Goal: Transaction & Acquisition: Purchase product/service

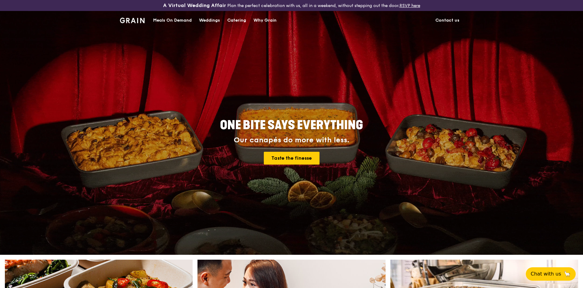
click at [171, 18] on div "Meals On Demand" at bounding box center [172, 20] width 39 height 18
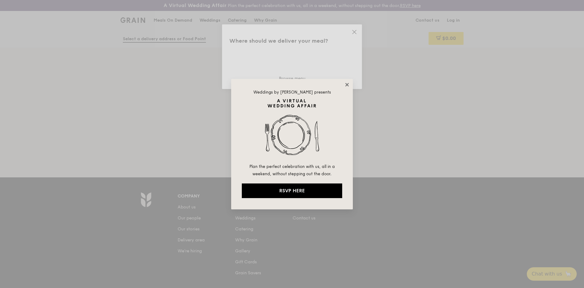
click at [347, 87] on icon at bounding box center [346, 84] width 5 height 5
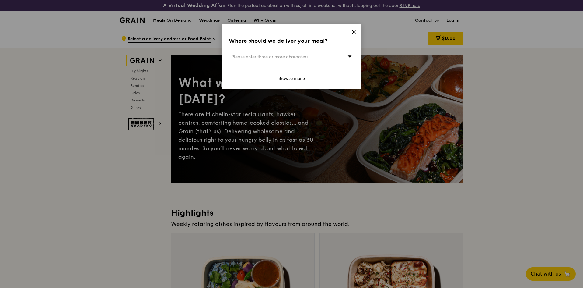
click at [297, 58] on span "Please enter three or more characters" at bounding box center [270, 56] width 77 height 5
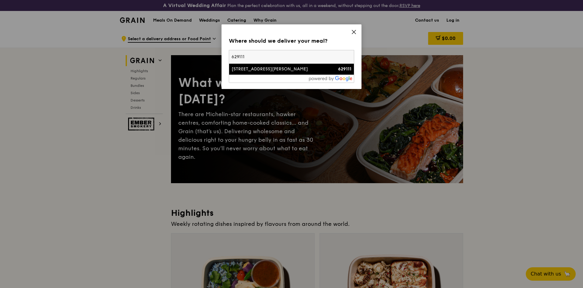
type input "629111"
click at [289, 70] on div "33 Joo Koon Circle" at bounding box center [277, 69] width 90 height 6
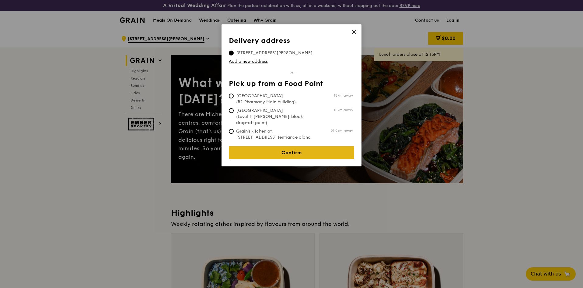
click at [285, 149] on link "Confirm" at bounding box center [291, 152] width 125 height 13
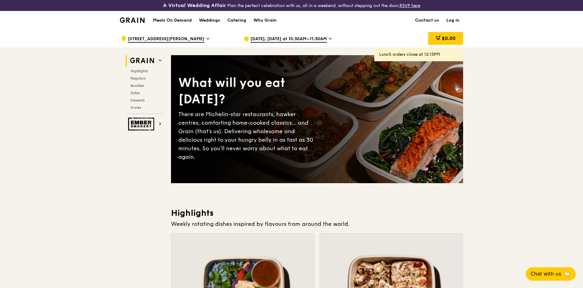
click at [303, 37] on span "Sep 22, Today at 10:30AM–11:30AM" at bounding box center [288, 39] width 76 height 7
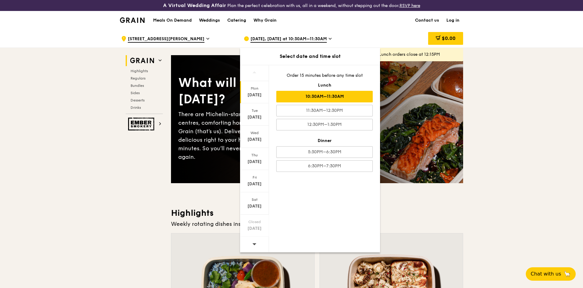
click at [304, 96] on div "10:30AM–11:30AM" at bounding box center [324, 97] width 96 height 12
click at [305, 96] on div "10:30AM–11:30AM" at bounding box center [324, 97] width 96 height 12
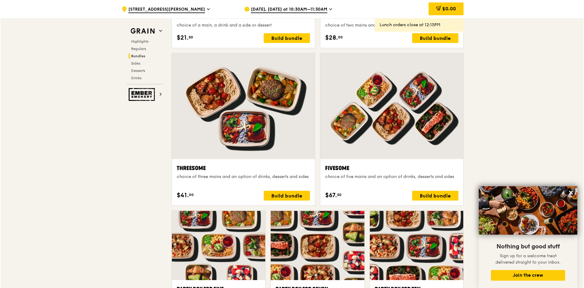
scroll to position [1035, 0]
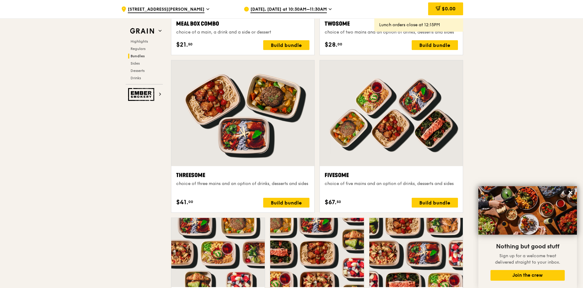
click at [414, 116] on div at bounding box center [391, 113] width 143 height 106
click at [429, 186] on div "choice of five mains and an option of drinks, desserts and sides" at bounding box center [391, 183] width 133 height 6
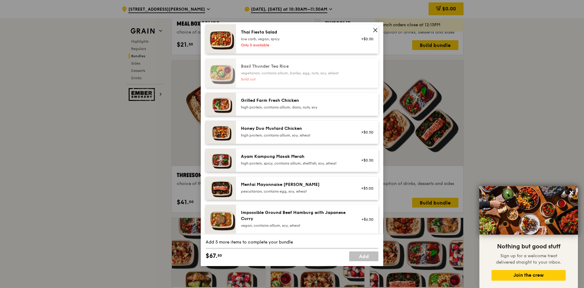
scroll to position [122, 0]
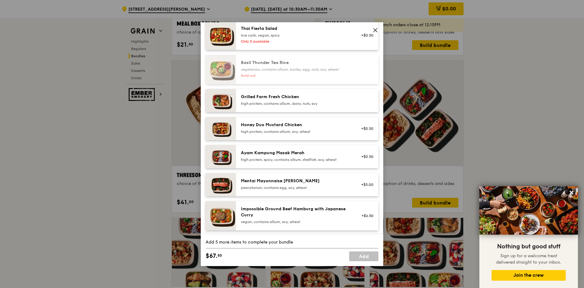
click at [324, 151] on div "Ayam Kampung Masak Merah" at bounding box center [295, 153] width 109 height 6
click at [334, 150] on div "Ayam Kampung Masak Merah" at bounding box center [295, 153] width 109 height 6
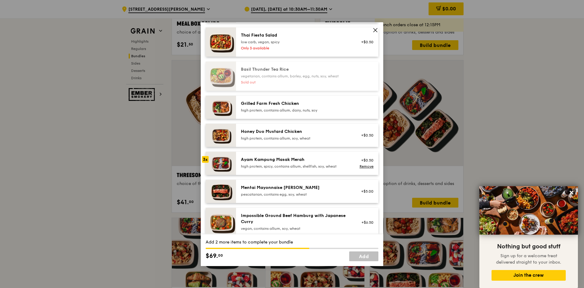
scroll to position [152, 0]
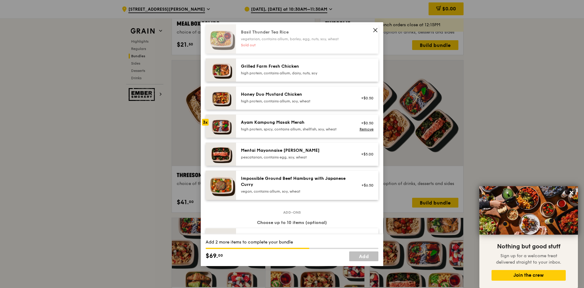
click at [318, 100] on div "high protein, contains allium, soy, wheat" at bounding box center [295, 101] width 109 height 5
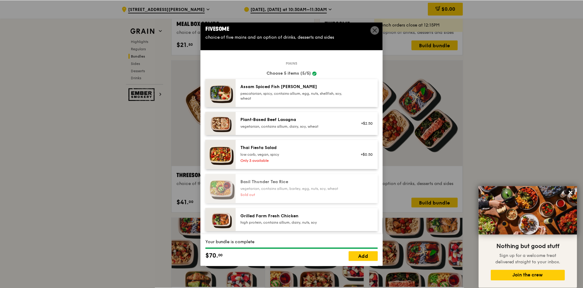
scroll to position [0, 0]
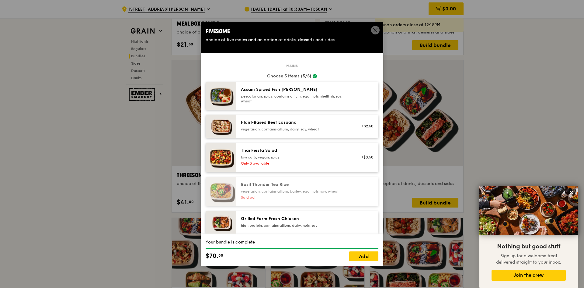
click at [373, 34] on span at bounding box center [375, 31] width 5 height 7
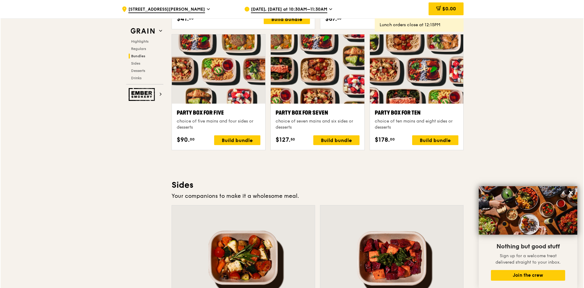
scroll to position [1217, 0]
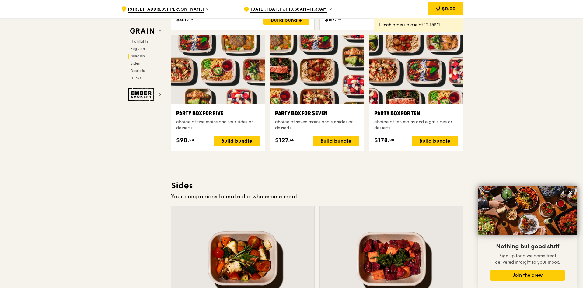
click at [319, 115] on div "Party Box for Seven" at bounding box center [317, 113] width 84 height 9
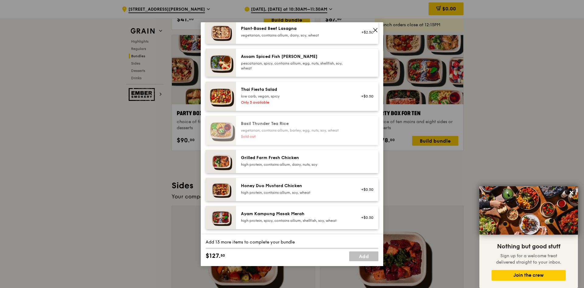
scroll to position [91, 0]
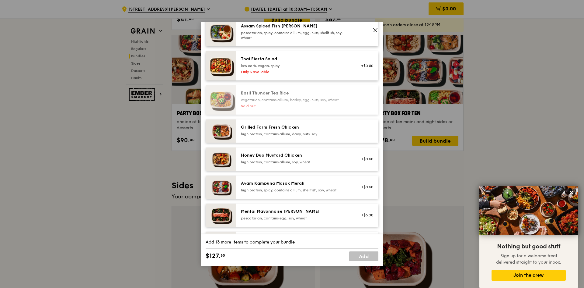
click at [343, 184] on div "Ayam Kampung Masak Merah" at bounding box center [295, 183] width 109 height 6
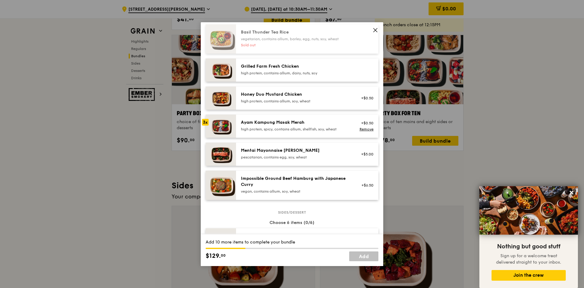
scroll to position [122, 0]
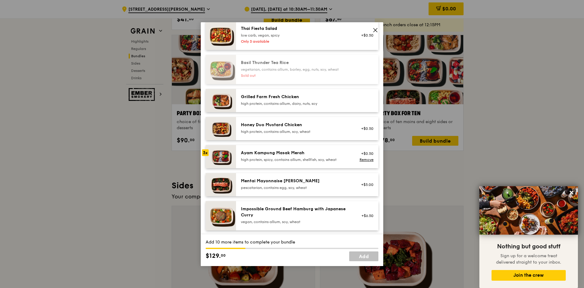
click at [323, 130] on div "high protein, contains allium, soy, wheat" at bounding box center [295, 131] width 109 height 5
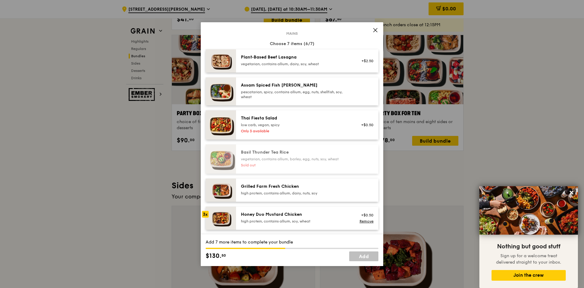
scroll to position [30, 0]
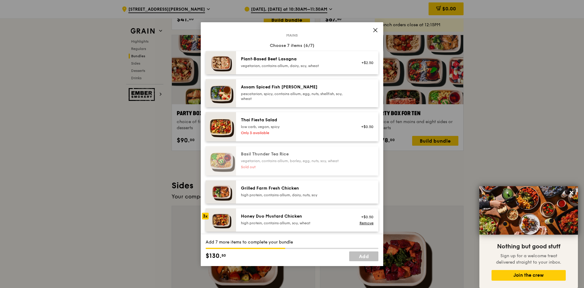
click at [315, 129] on div "Thai Fiesta Salad low carb, vegan, spicy Only 3 available" at bounding box center [295, 126] width 117 height 19
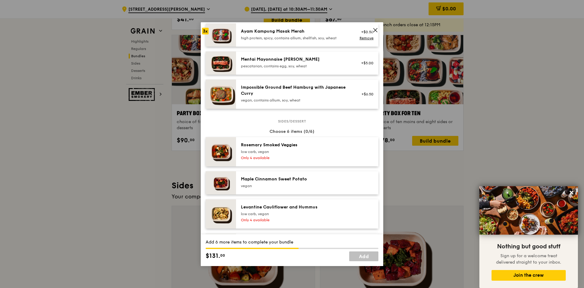
scroll to position [243, 0]
click at [316, 151] on div "low carb, vegan" at bounding box center [295, 151] width 109 height 5
click at [317, 175] on div "Maple Cinnamon Sweet Potato vegan" at bounding box center [307, 182] width 142 height 23
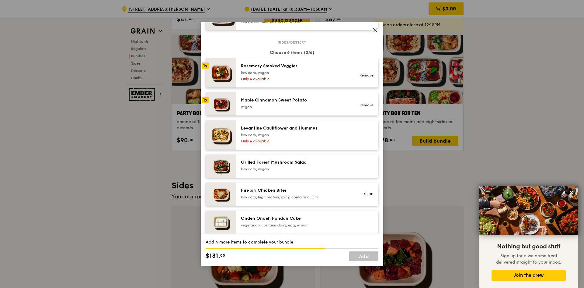
scroll to position [335, 0]
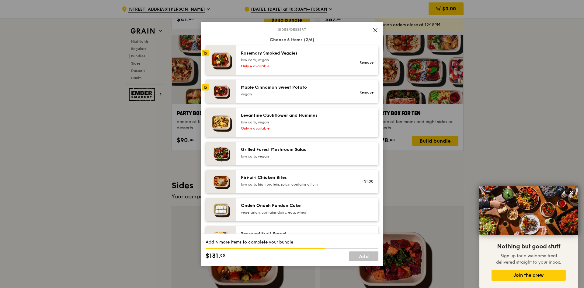
click at [318, 128] on div "Only 4 available" at bounding box center [295, 128] width 109 height 5
click at [313, 151] on div "Grilled Forest Mushroom Salad" at bounding box center [295, 149] width 109 height 6
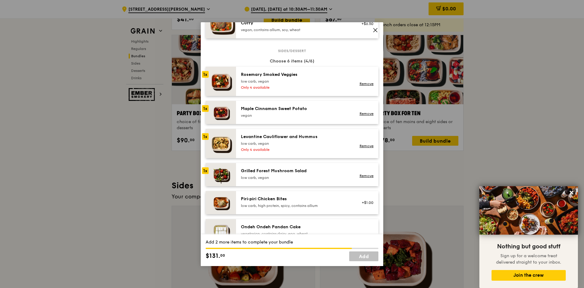
scroll to position [304, 0]
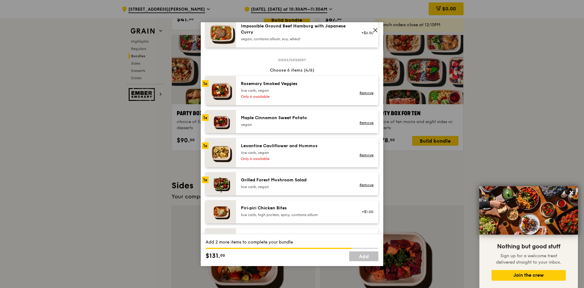
click at [317, 93] on div "Rosemary Smoked Veggies low carb, vegan Only 4 available" at bounding box center [295, 90] width 117 height 19
click at [314, 124] on div "vegan" at bounding box center [295, 124] width 109 height 5
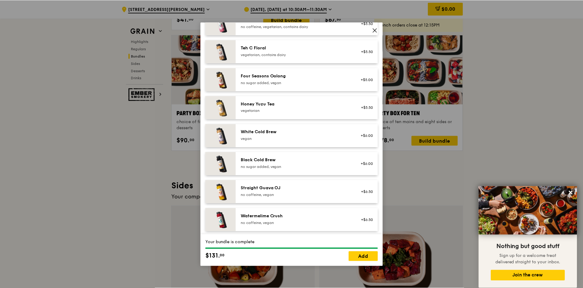
scroll to position [721, 0]
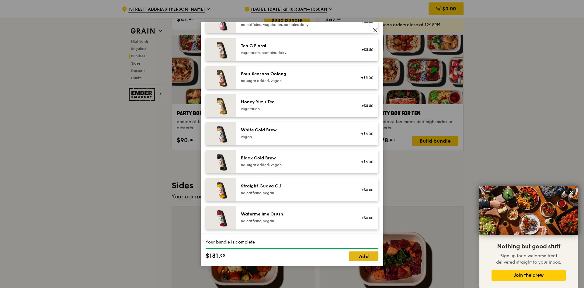
click at [364, 254] on link "Add" at bounding box center [363, 256] width 29 height 10
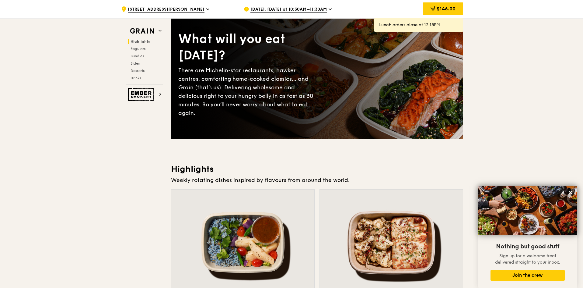
scroll to position [0, 0]
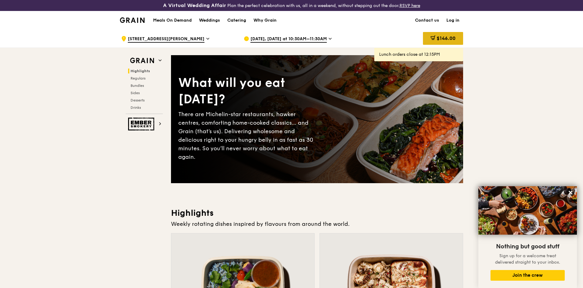
click at [437, 35] on div "$146.00" at bounding box center [443, 38] width 40 height 13
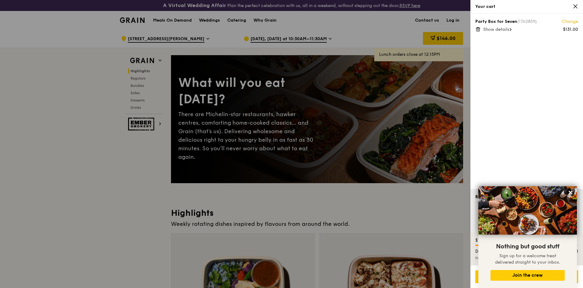
click at [501, 27] on span "Show details" at bounding box center [496, 29] width 26 height 5
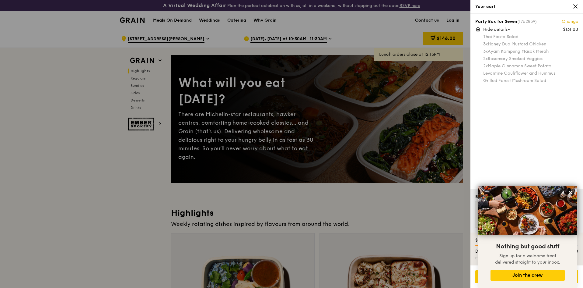
click at [131, 169] on div at bounding box center [291, 144] width 583 height 288
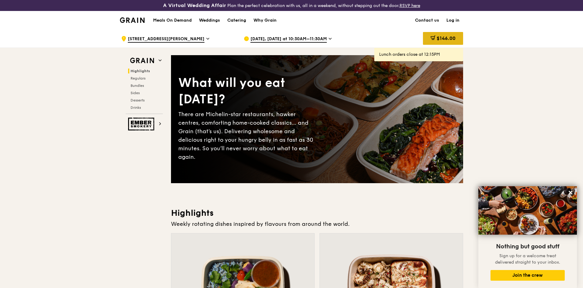
click at [442, 40] on span "$146.00" at bounding box center [446, 38] width 19 height 6
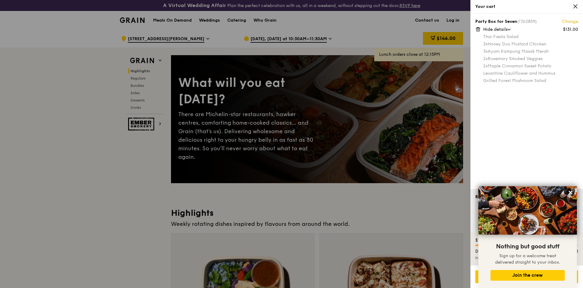
click at [127, 187] on div at bounding box center [291, 144] width 583 height 288
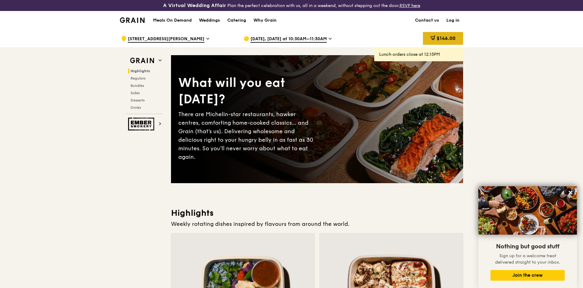
click at [437, 37] on span "$146.00" at bounding box center [446, 38] width 19 height 6
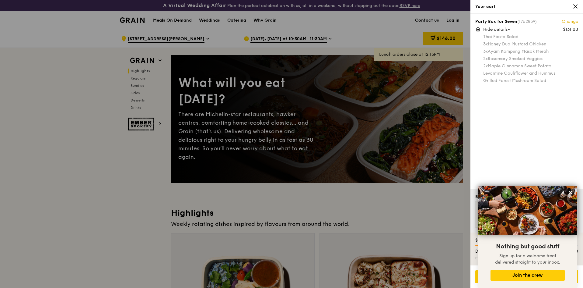
click at [124, 169] on div at bounding box center [291, 144] width 583 height 288
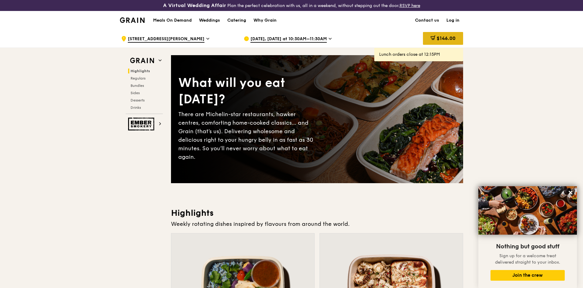
click at [452, 40] on span "$146.00" at bounding box center [446, 38] width 19 height 6
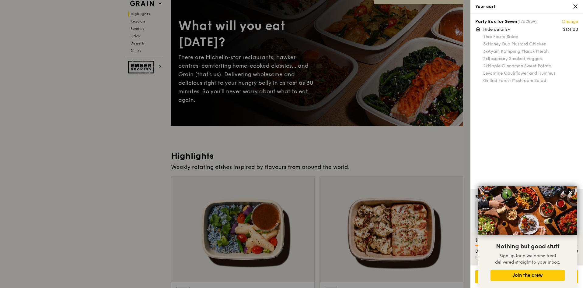
scroll to position [61, 0]
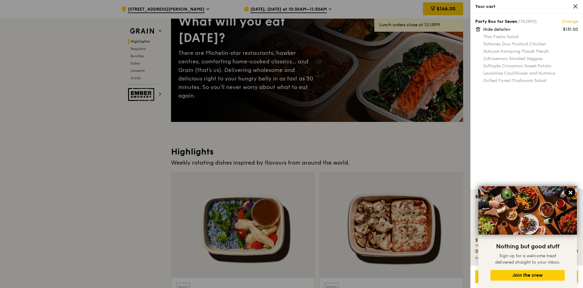
click at [567, 192] on button at bounding box center [571, 192] width 10 height 10
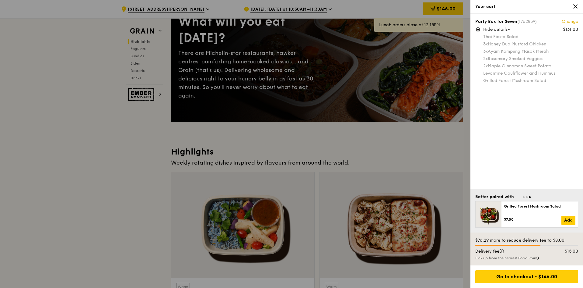
click at [154, 165] on div at bounding box center [291, 144] width 583 height 288
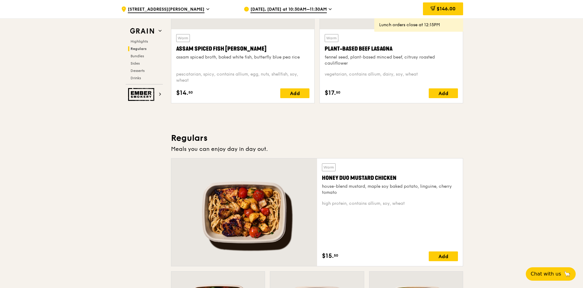
scroll to position [0, 0]
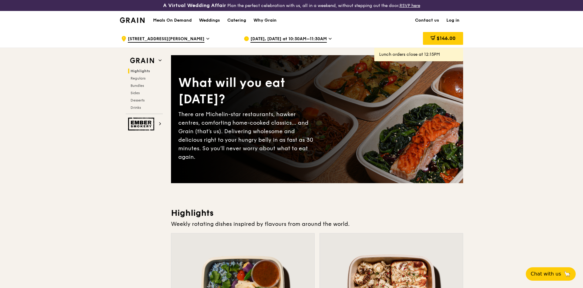
click at [452, 19] on link "Log in" at bounding box center [453, 20] width 20 height 18
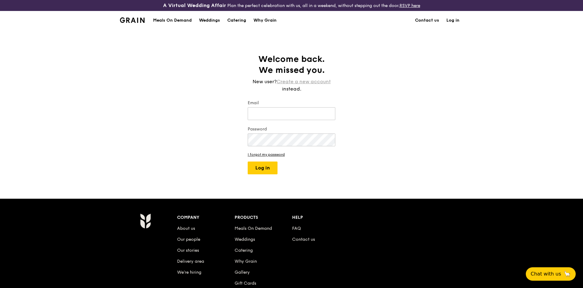
type input "shazarina.zainal@volvo.com"
click at [258, 167] on button "Log in" at bounding box center [263, 167] width 30 height 13
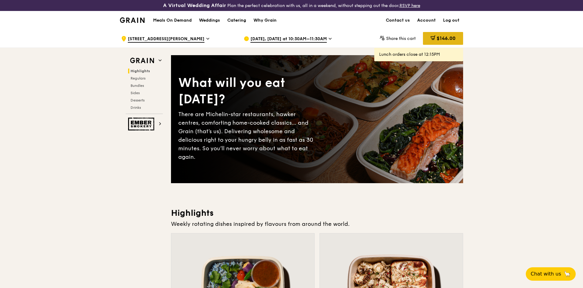
click at [444, 37] on span "$146.00" at bounding box center [446, 38] width 19 height 6
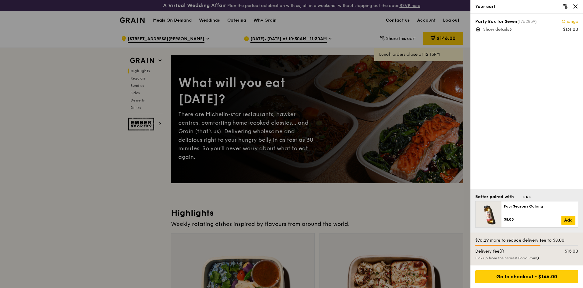
click at [214, 33] on div at bounding box center [291, 144] width 583 height 288
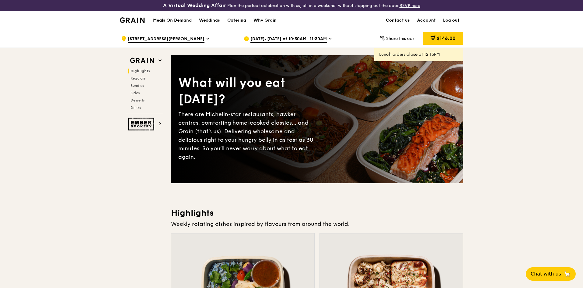
click at [422, 20] on link "Account" at bounding box center [427, 20] width 26 height 18
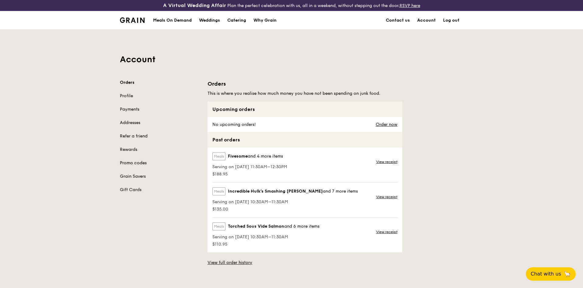
click at [136, 163] on link "Promo codes" at bounding box center [160, 163] width 80 height 6
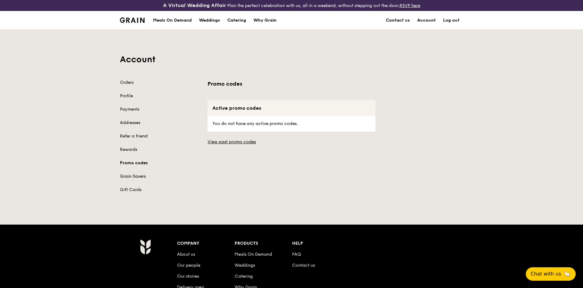
click at [139, 177] on link "Grain Savers" at bounding box center [160, 176] width 80 height 6
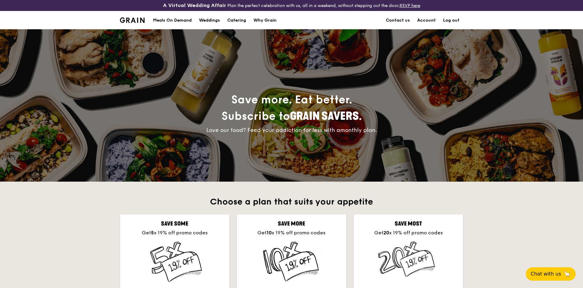
click at [132, 19] on img at bounding box center [132, 19] width 25 height 5
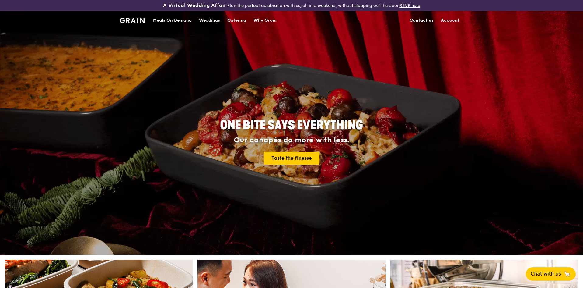
click at [453, 21] on link "Account" at bounding box center [450, 20] width 26 height 18
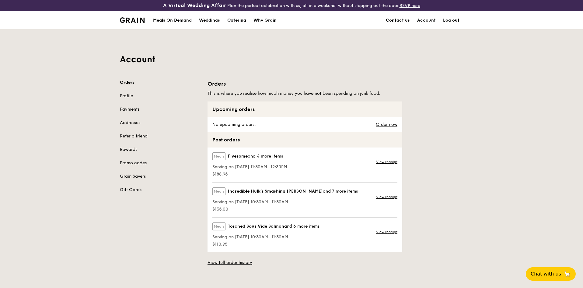
click at [130, 84] on link "Orders" at bounding box center [160, 82] width 80 height 6
click at [136, 21] on img at bounding box center [132, 19] width 25 height 5
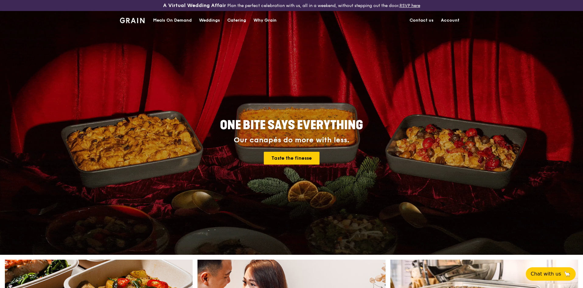
click at [158, 17] on div "Meals On Demand" at bounding box center [172, 20] width 39 height 18
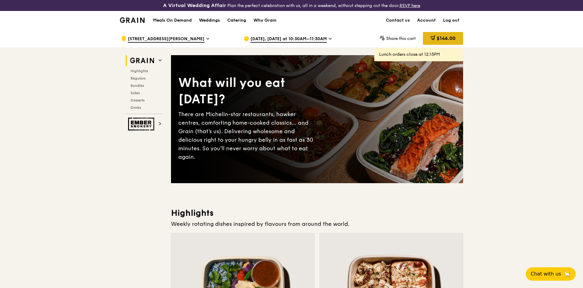
click at [444, 39] on span "$146.00" at bounding box center [446, 38] width 19 height 6
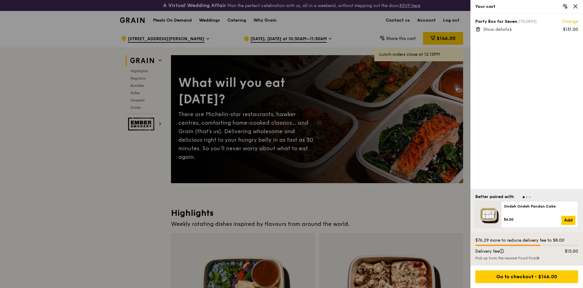
click at [491, 31] on span "Show details" at bounding box center [496, 29] width 26 height 5
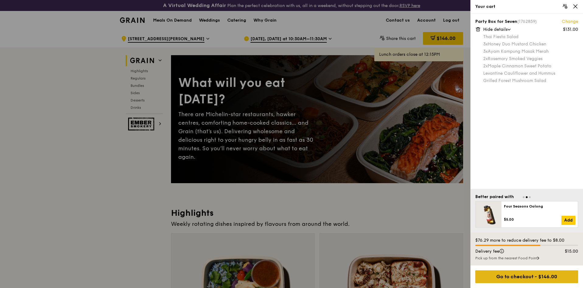
click at [523, 277] on div "Go to checkout - $146.00" at bounding box center [526, 276] width 103 height 13
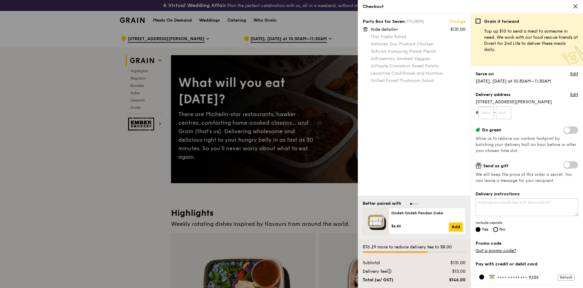
click at [491, 112] on input "text" at bounding box center [486, 112] width 16 height 13
type input "02"
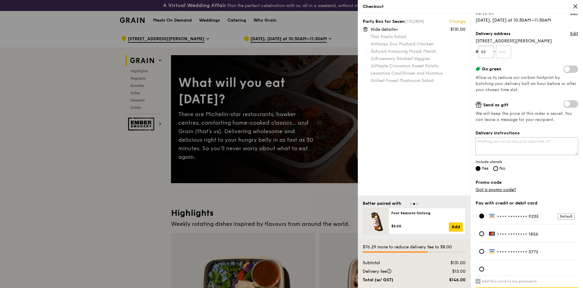
scroll to position [78, 0]
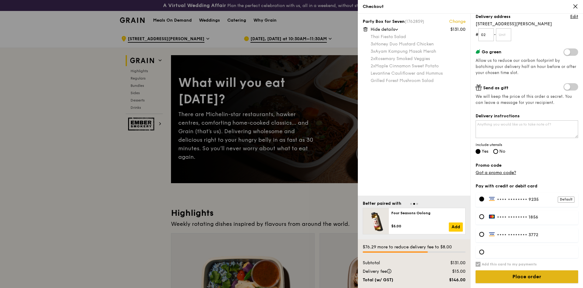
click at [511, 277] on input "Place order" at bounding box center [527, 276] width 103 height 13
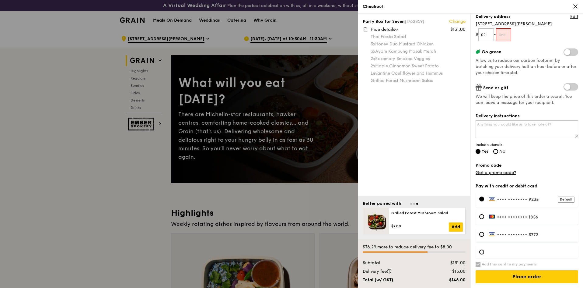
click at [507, 36] on input "text" at bounding box center [504, 34] width 16 height 13
type input "00"
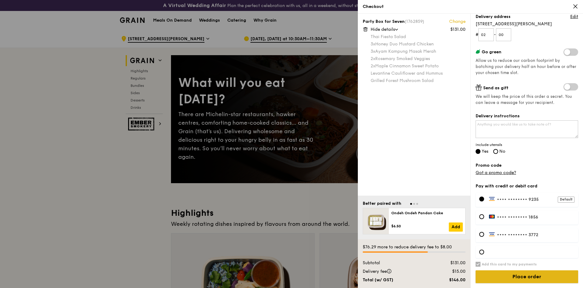
click at [522, 276] on input "Place order" at bounding box center [527, 276] width 103 height 13
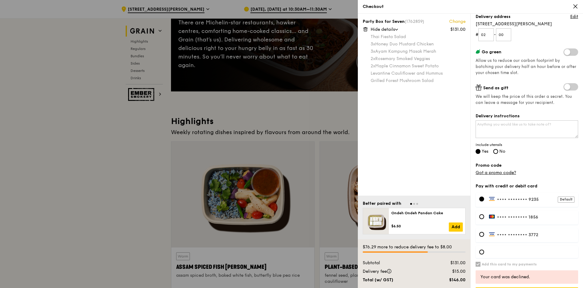
scroll to position [95, 0]
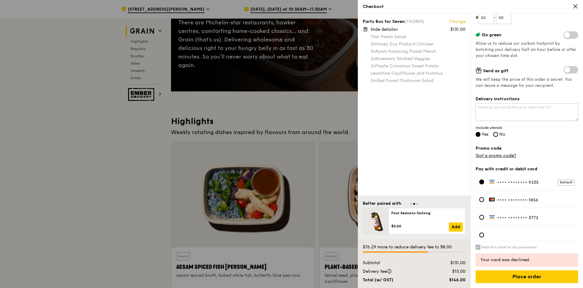
click at [508, 200] on span "•••• ••••" at bounding box center [507, 199] width 21 height 5
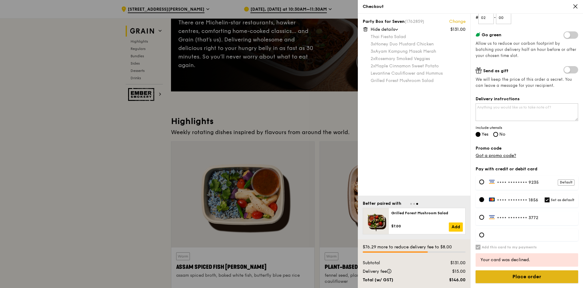
click at [520, 277] on input "Place order" at bounding box center [527, 276] width 103 height 13
click at [497, 217] on span "•••• ••••" at bounding box center [507, 217] width 21 height 5
click at [525, 276] on input "Place order" at bounding box center [527, 276] width 103 height 13
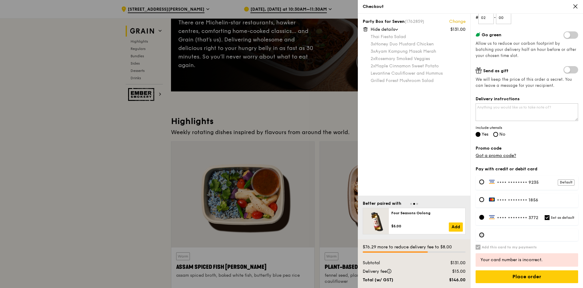
click at [480, 234] on div at bounding box center [481, 234] width 5 height 5
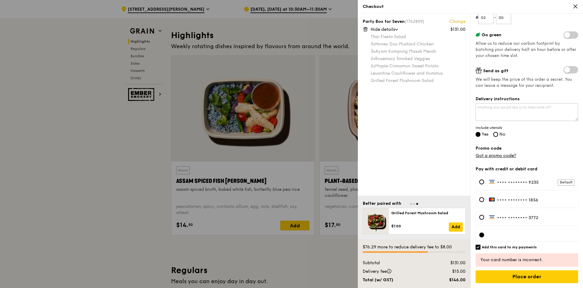
scroll to position [183, 0]
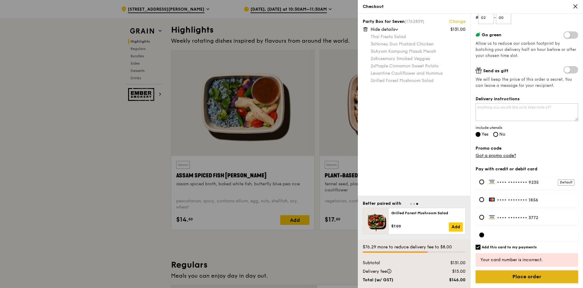
click at [519, 275] on input "Place order" at bounding box center [527, 276] width 103 height 13
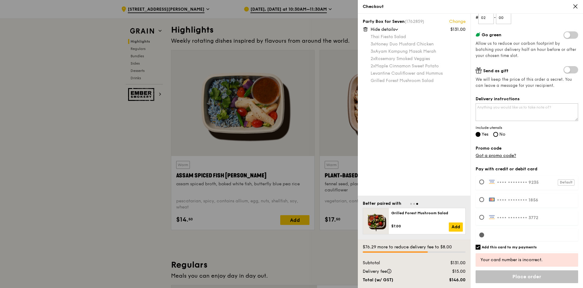
scroll to position [78, 0]
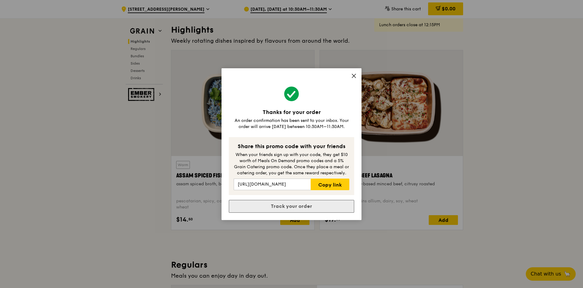
click at [299, 208] on link "Track your order" at bounding box center [291, 206] width 125 height 13
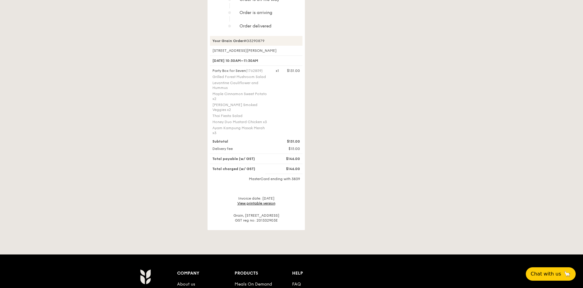
scroll to position [183, 0]
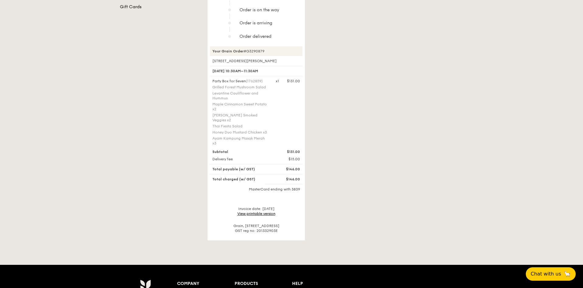
click at [255, 211] on link "View printable version" at bounding box center [256, 213] width 38 height 4
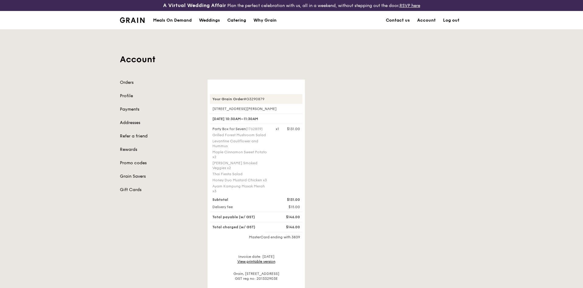
click at [171, 18] on div "Meals On Demand" at bounding box center [172, 20] width 39 height 18
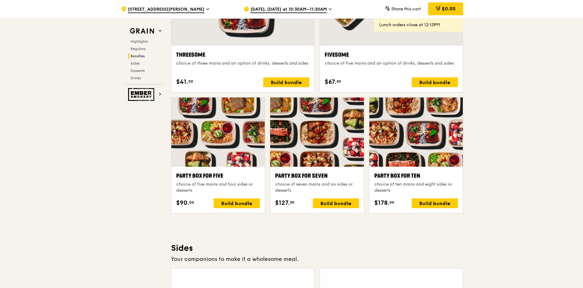
scroll to position [1156, 0]
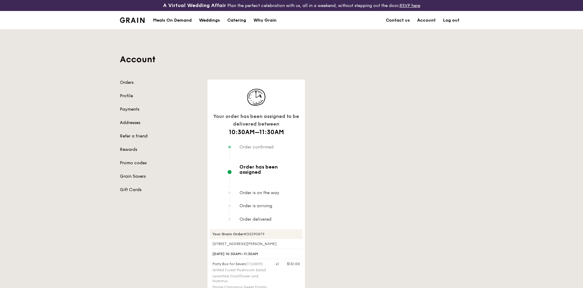
click at [129, 20] on img at bounding box center [132, 19] width 25 height 5
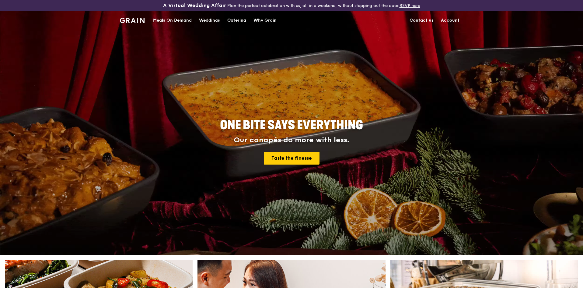
click at [180, 23] on div "Meals On Demand" at bounding box center [172, 20] width 39 height 18
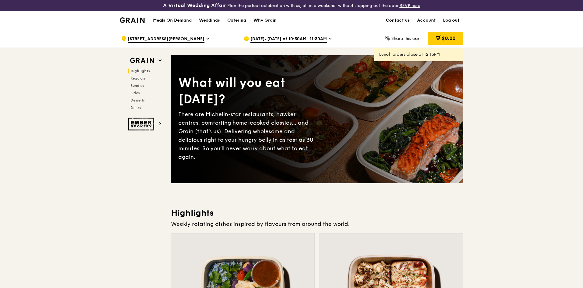
click at [429, 23] on link "Account" at bounding box center [427, 20] width 26 height 18
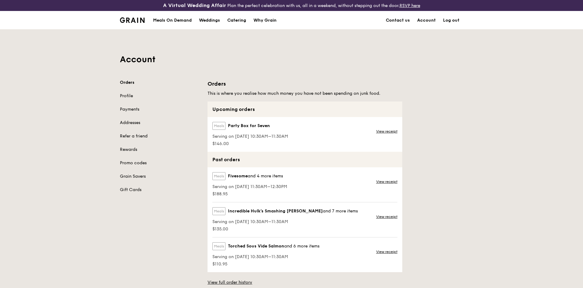
click at [336, 130] on div "Meals Party Box for Seven Serving on 22 Sep 2025, 10:30AM–11:30AM $146.00 View …" at bounding box center [305, 134] width 195 height 35
click at [127, 79] on div "Account Orders Profile Payments Addresses Refer a friend Rewards Promo codes Gr…" at bounding box center [291, 158] width 351 height 256
click at [127, 81] on link "Orders" at bounding box center [160, 82] width 80 height 6
click at [128, 81] on link "Orders" at bounding box center [160, 82] width 80 height 6
click at [126, 93] on link "Profile" at bounding box center [160, 96] width 80 height 6
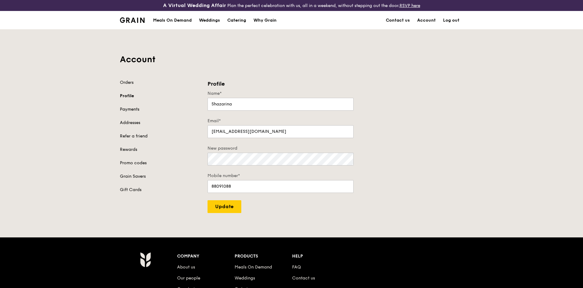
click at [127, 107] on link "Payments" at bounding box center [160, 109] width 80 height 6
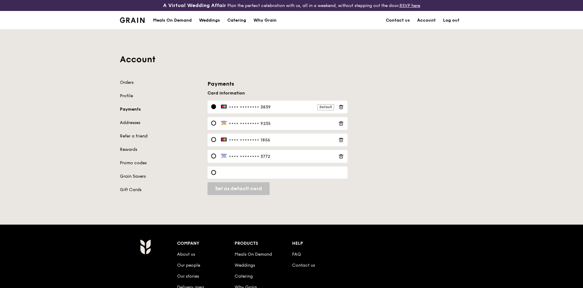
click at [340, 123] on icon at bounding box center [340, 122] width 5 height 5
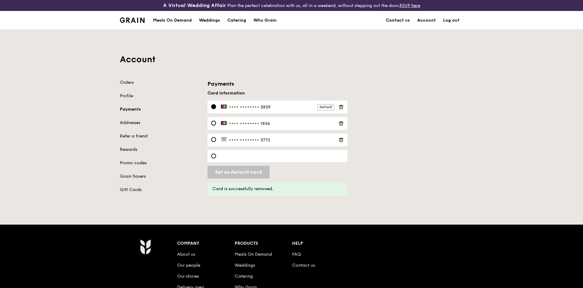
click at [340, 123] on icon at bounding box center [340, 122] width 5 height 5
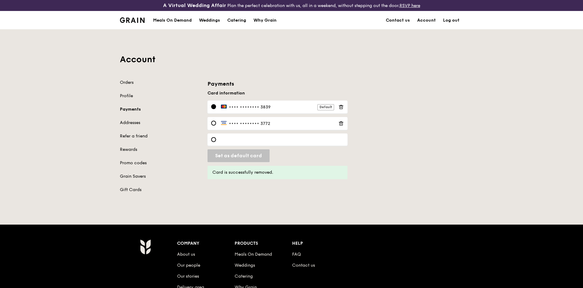
click at [342, 125] on icon at bounding box center [340, 122] width 5 height 5
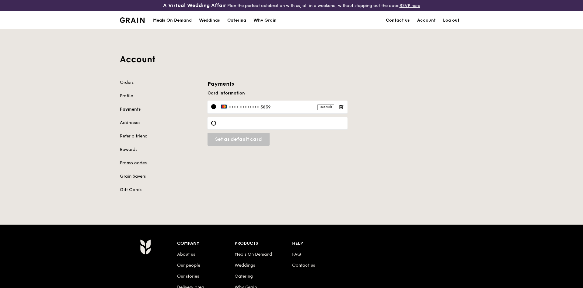
click at [134, 162] on link "Promo codes" at bounding box center [160, 163] width 80 height 6
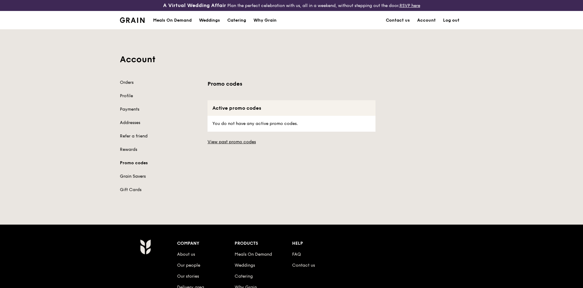
click at [134, 176] on link "Grain Savers" at bounding box center [160, 176] width 80 height 6
click at [129, 190] on link "Gift Cards" at bounding box center [160, 190] width 80 height 6
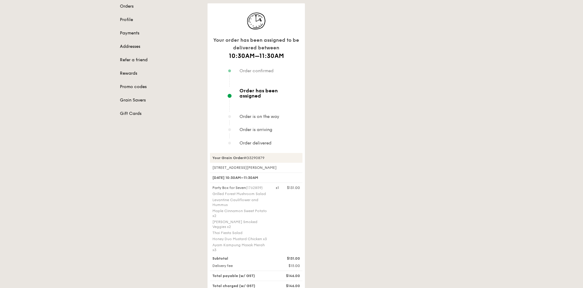
scroll to position [61, 0]
